Goal: Task Accomplishment & Management: Manage account settings

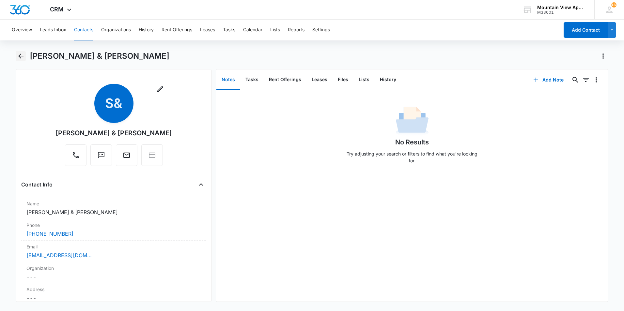
click at [22, 60] on icon "Back" at bounding box center [21, 56] width 8 height 8
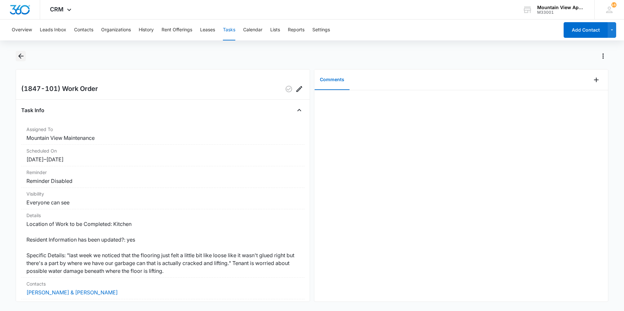
click at [21, 57] on icon "Back" at bounding box center [21, 56] width 8 height 8
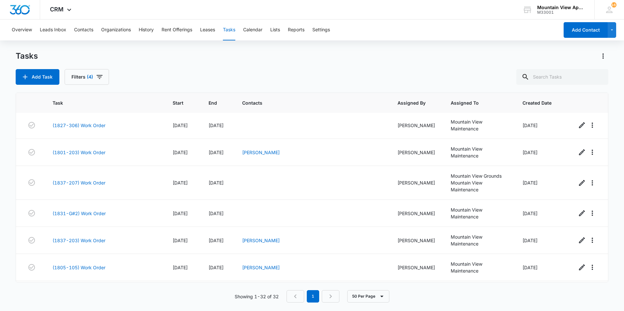
scroll to position [402, 0]
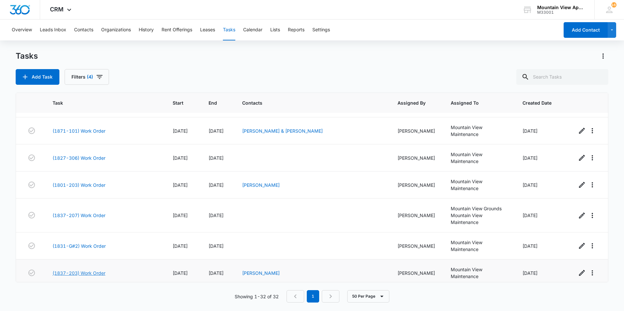
click at [73, 270] on link "(1837-203) Work Order" at bounding box center [79, 273] width 53 height 7
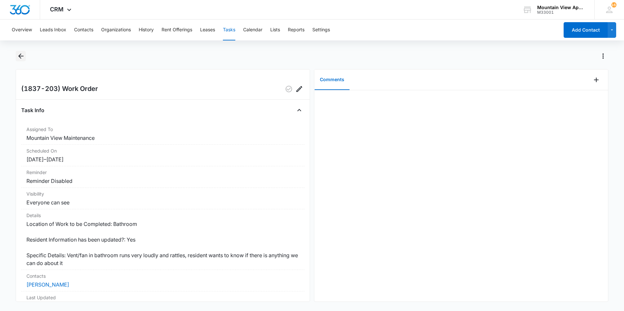
click at [22, 56] on icon "Back" at bounding box center [20, 56] width 5 height 5
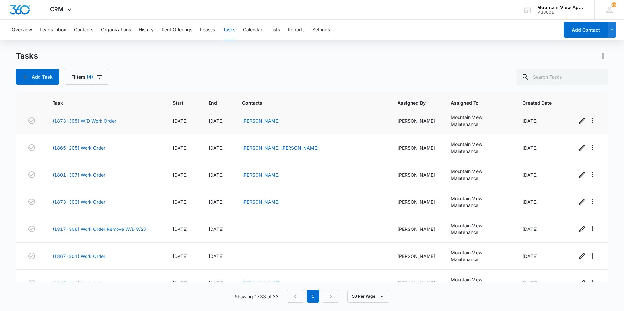
scroll to position [196, 0]
click at [96, 253] on link "(1867-301) Work Order" at bounding box center [79, 256] width 53 height 7
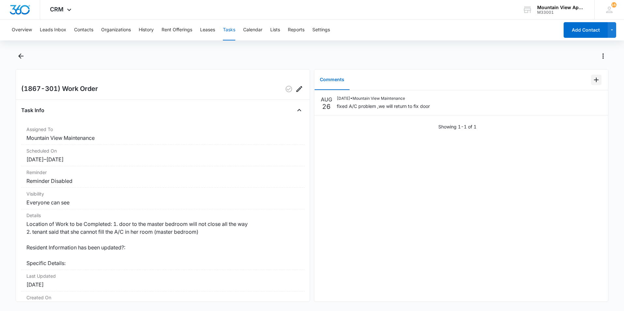
click at [594, 79] on icon "Add Comment" at bounding box center [596, 80] width 5 height 5
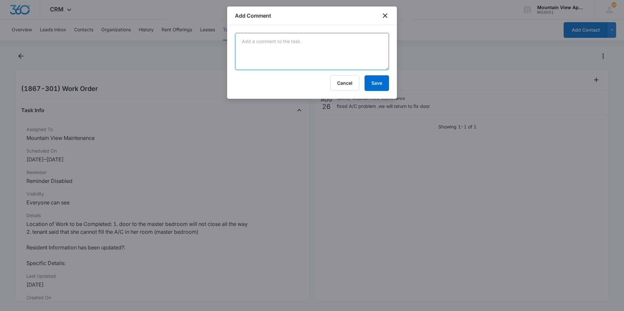
click at [330, 45] on textarea at bounding box center [312, 51] width 154 height 37
type textarea "Tightened hinge screws, sanded and painted door. No further action needed."
click at [381, 87] on button "Save" at bounding box center [376, 83] width 24 height 16
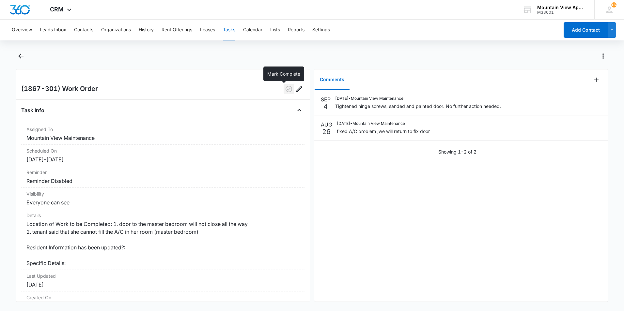
click at [285, 90] on icon "button" at bounding box center [288, 89] width 7 height 7
click at [19, 57] on icon "Back" at bounding box center [21, 56] width 8 height 8
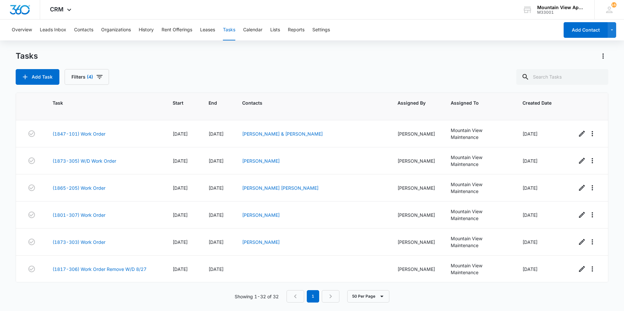
scroll to position [196, 0]
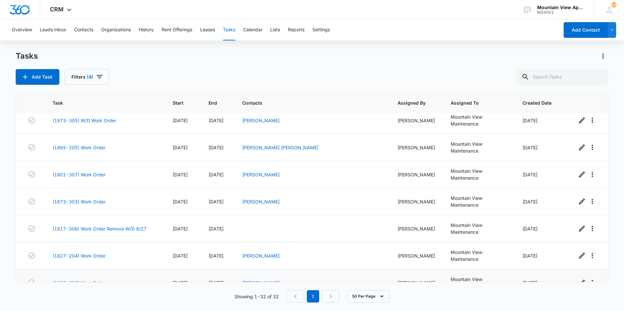
click at [95, 280] on link "(1867-303) Work Order" at bounding box center [79, 283] width 53 height 7
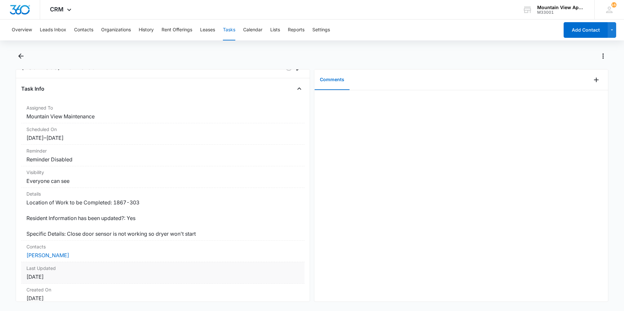
scroll to position [5, 0]
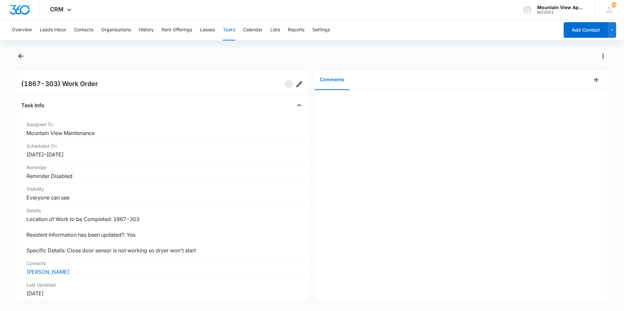
click at [224, 61] on div at bounding box center [312, 60] width 592 height 18
click at [592, 82] on icon "Add Comment" at bounding box center [596, 80] width 8 height 8
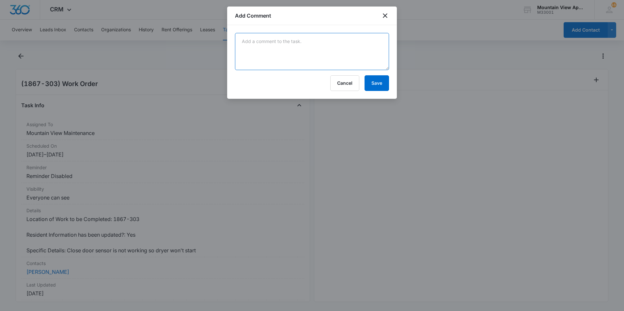
click at [333, 45] on textarea at bounding box center [312, 51] width 154 height 37
type textarea "Need to order door sensor."
click at [377, 83] on button "Save" at bounding box center [376, 83] width 24 height 16
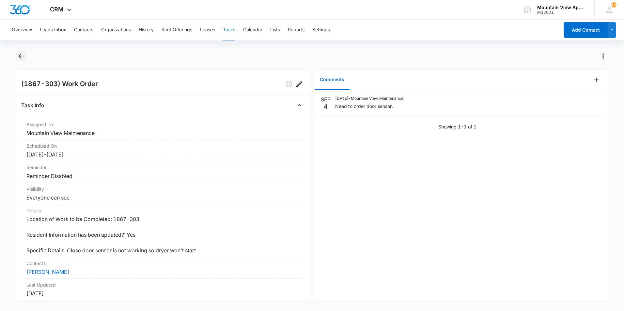
click at [17, 57] on icon "Back" at bounding box center [21, 56] width 8 height 8
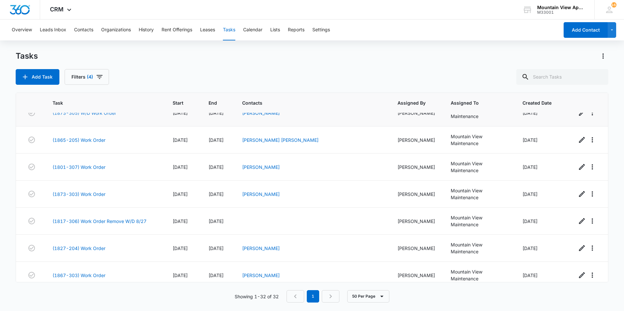
scroll to position [196, 0]
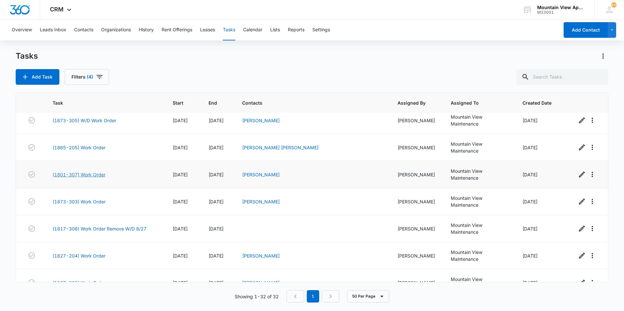
click at [88, 171] on link "(1801-307) Work Order" at bounding box center [79, 174] width 53 height 7
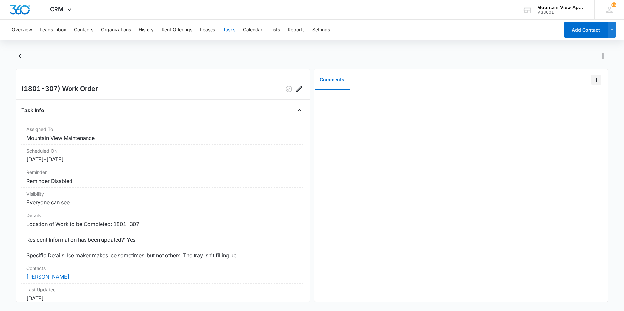
click at [592, 81] on icon "Add Comment" at bounding box center [596, 80] width 8 height 8
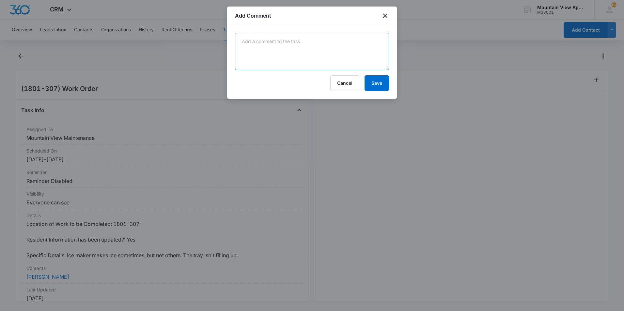
click at [348, 54] on textarea at bounding box center [312, 51] width 154 height 37
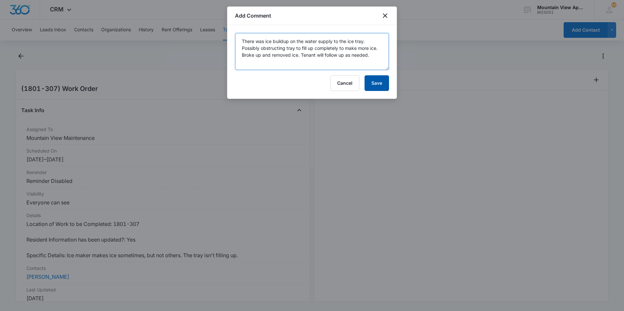
type textarea "There was ice buildup on the water supply to the ice tray. Possibly obstructing…"
click at [373, 83] on button "Save" at bounding box center [376, 83] width 24 height 16
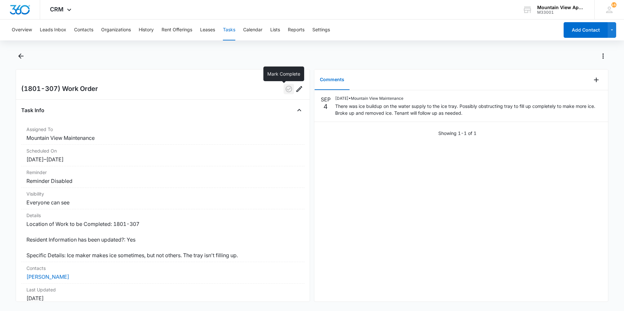
click at [285, 89] on icon "button" at bounding box center [289, 89] width 8 height 8
click at [19, 56] on icon "Back" at bounding box center [20, 56] width 5 height 5
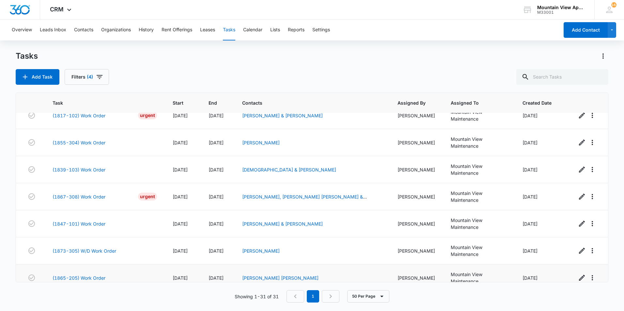
scroll to position [33, 0]
